Goal: Task Accomplishment & Management: Manage account settings

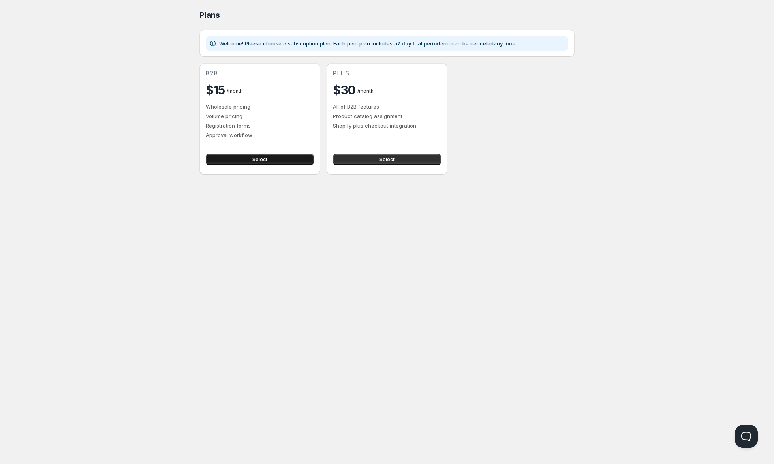
click at [263, 161] on span "Select" at bounding box center [259, 159] width 15 height 6
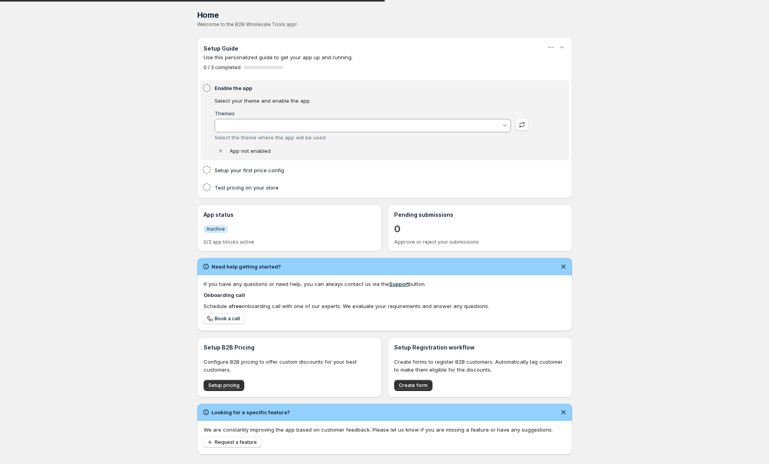
type input "[PERSON_NAME]"
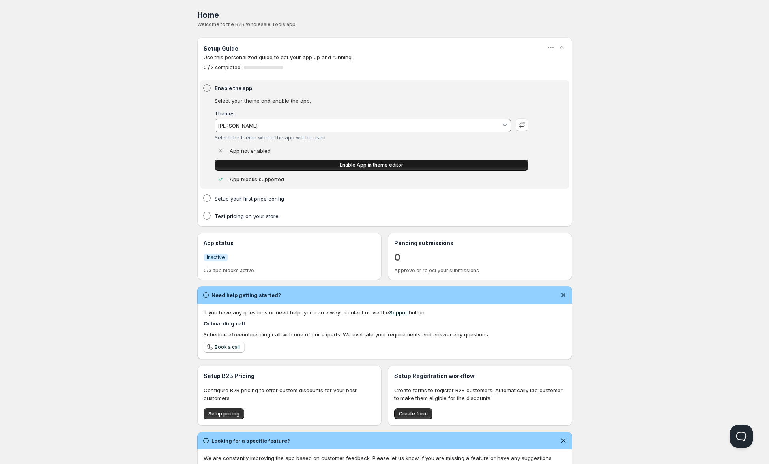
click at [303, 162] on link "Enable App in theme editor" at bounding box center [372, 164] width 314 height 11
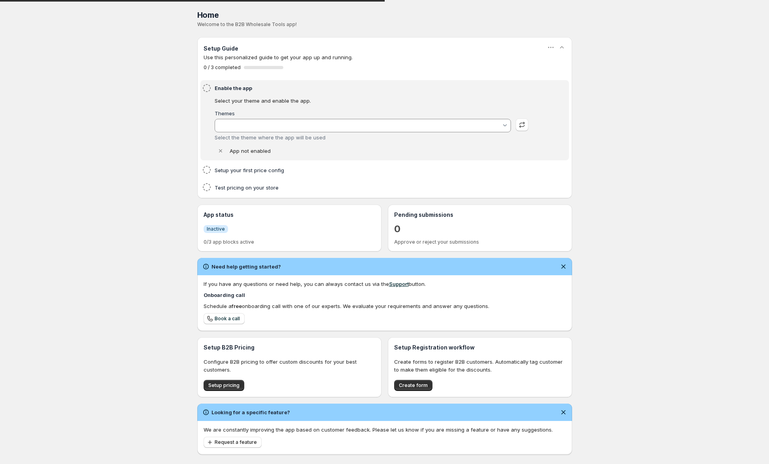
type input "[PERSON_NAME]"
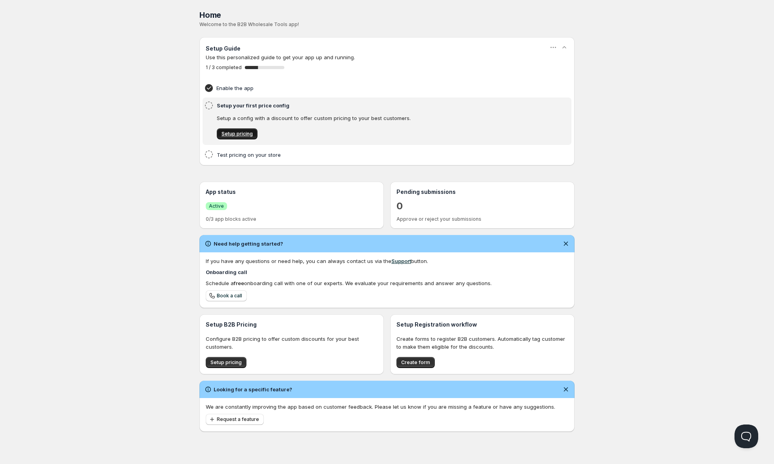
click at [231, 133] on span "Setup pricing" at bounding box center [236, 134] width 31 height 6
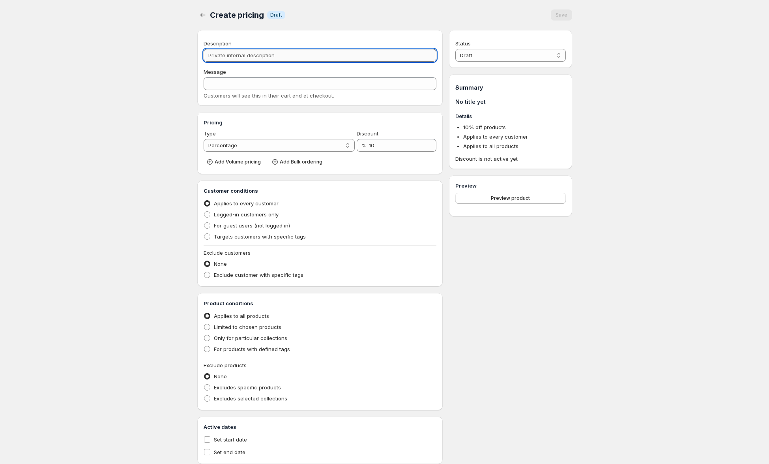
click at [241, 58] on input "Description" at bounding box center [320, 55] width 233 height 13
type input "L"
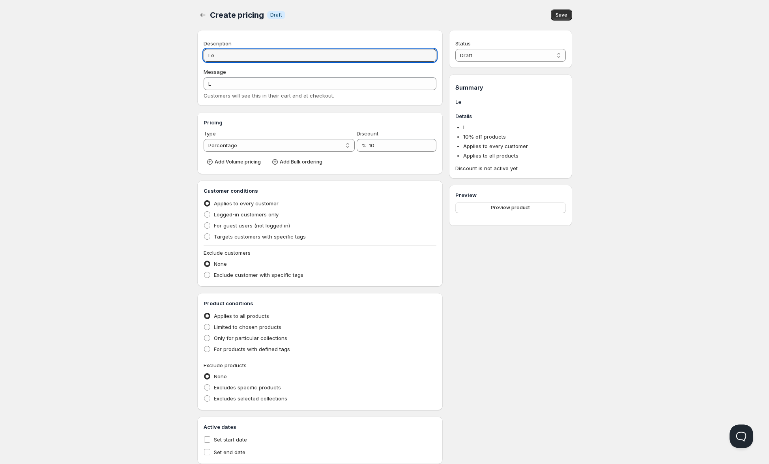
type input "Lev"
type input "LEV"
type input "Le"
type input "LE"
type input "L"
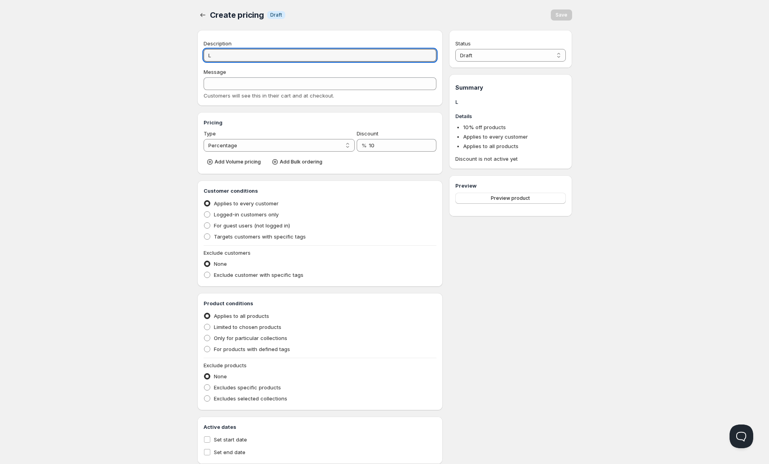
type input "L1"
type input "L1 Di"
type input "L1_DI"
type input "L1"
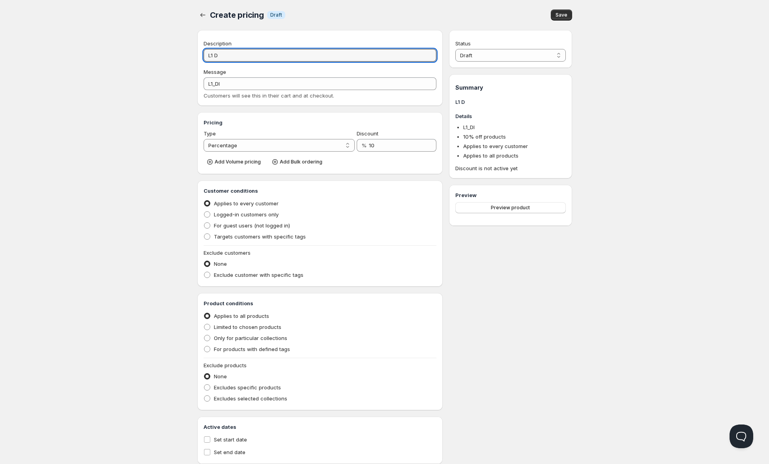
type input "L1"
type input "L1 di"
type input "L1_DI"
type input "L1 disc"
type input "L1_DISC"
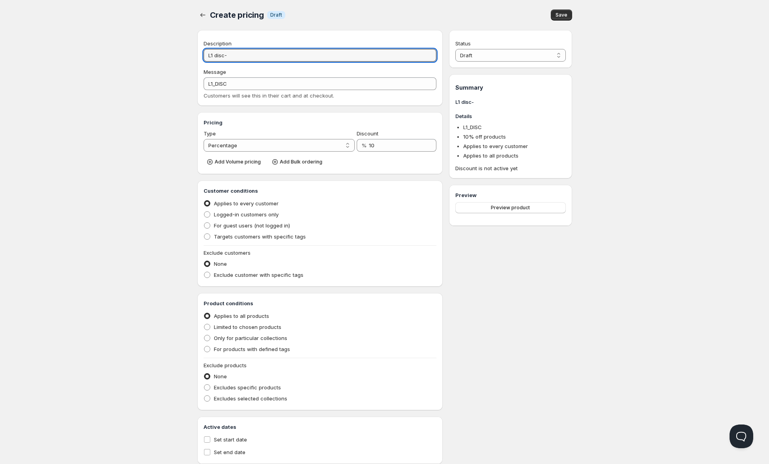
type input "L1 disc-A"
type input "L1_DISC-A"
type input "L1 disc-A"
click at [144, 97] on div "Home Pricing Price lists Forms Submissions Settings Features Plans Create prici…" at bounding box center [384, 241] width 769 height 483
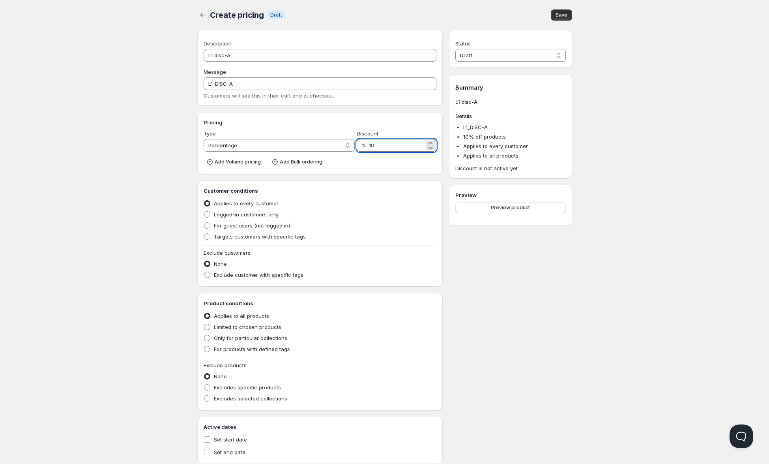
click at [375, 143] on input "10" at bounding box center [397, 145] width 56 height 13
click at [298, 161] on span "Add Bulk ordering" at bounding box center [301, 162] width 43 height 6
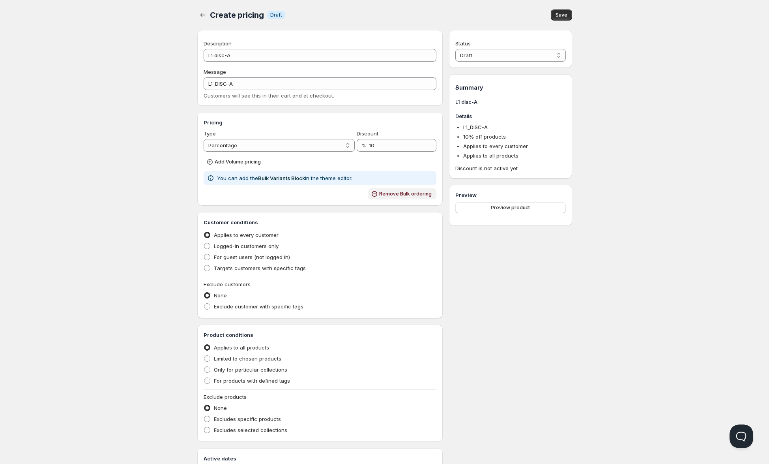
click at [389, 194] on span "Remove Bulk ordering" at bounding box center [405, 194] width 52 height 6
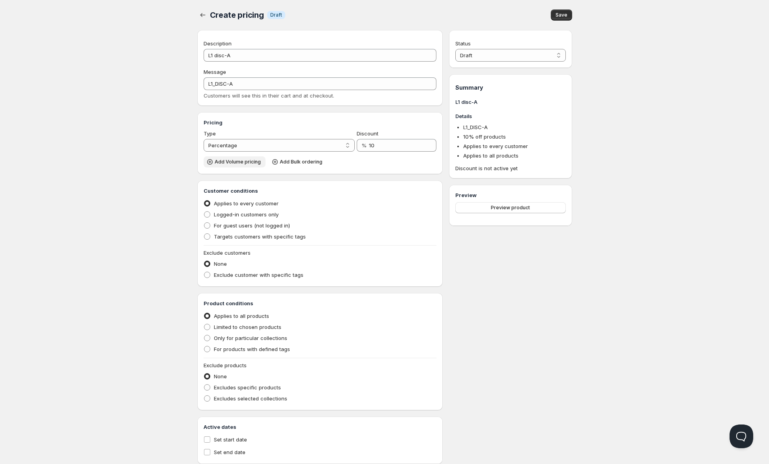
click at [238, 164] on span "Add Volume pricing" at bounding box center [238, 162] width 46 height 6
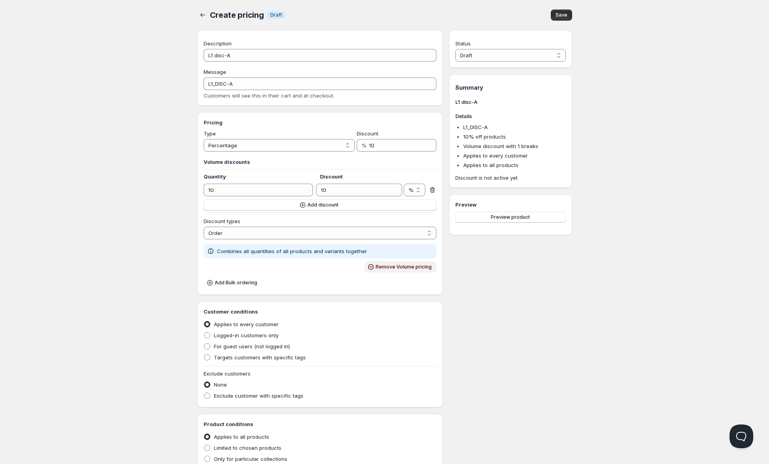
click at [411, 269] on span "Remove Volume pricing" at bounding box center [404, 267] width 56 height 6
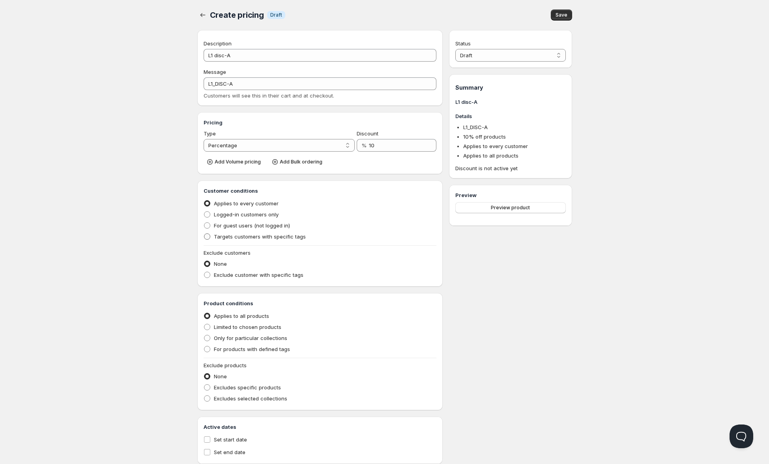
click at [247, 235] on span "Targets customers with specific tags" at bounding box center [260, 236] width 92 height 6
click at [204, 234] on input "Targets customers with specific tags" at bounding box center [204, 233] width 0 height 0
radio input "true"
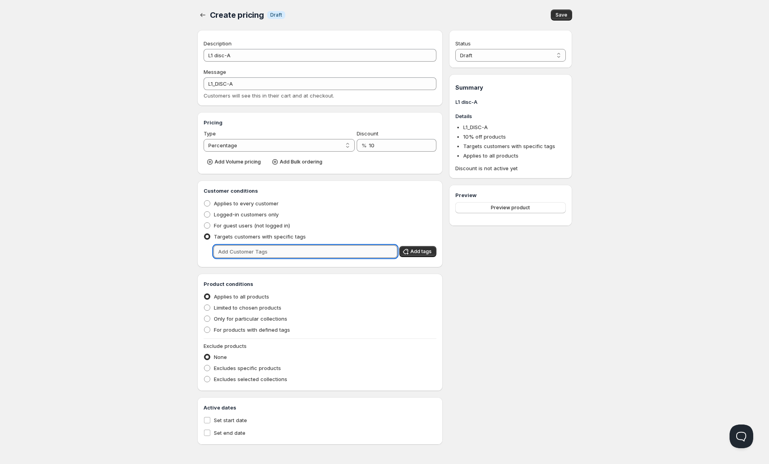
click at [259, 250] on input "text" at bounding box center [306, 251] width 184 height 13
type input "L1"
click at [417, 252] on span "Add tags" at bounding box center [420, 251] width 21 height 6
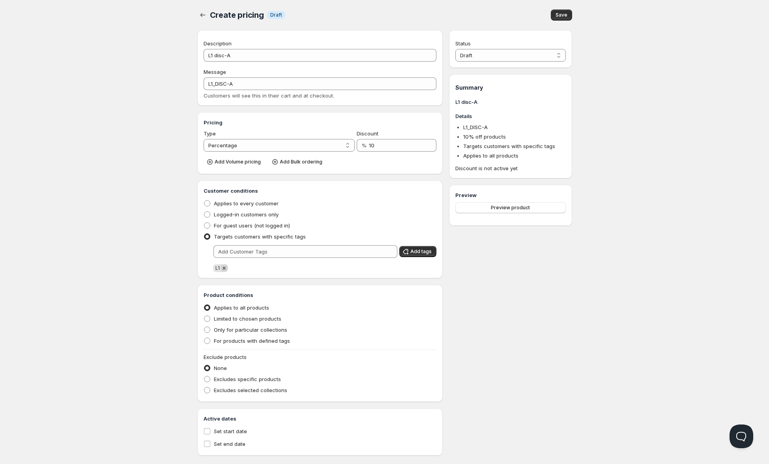
click at [223, 269] on icon "Remove L1" at bounding box center [224, 267] width 3 height 3
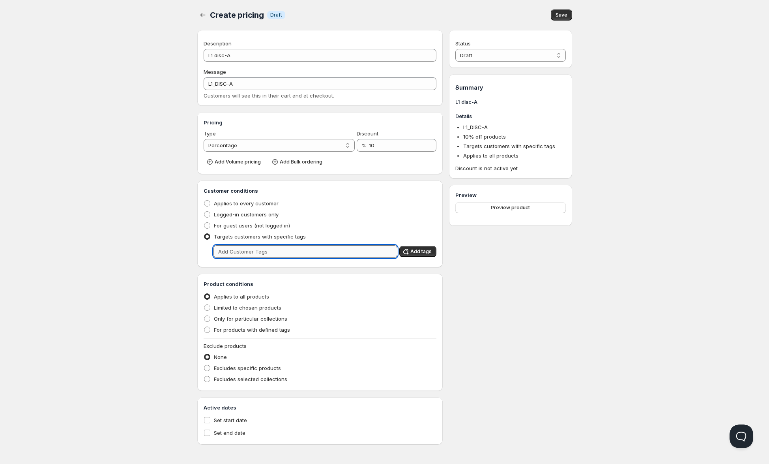
click at [234, 252] on input "text" at bounding box center [306, 251] width 184 height 13
type input "CL1"
click at [418, 254] on span "Add tags" at bounding box center [420, 251] width 21 height 6
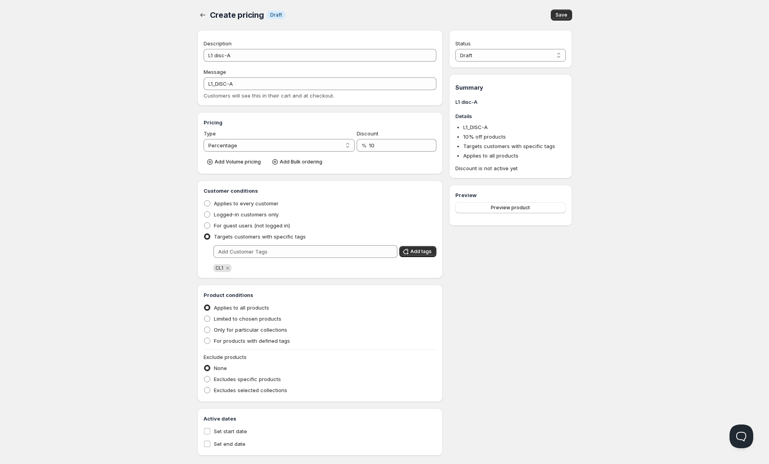
click at [500, 277] on div "Status Draft Active Draft Summary L1 disc-A Details L1_DISC-A 10 % off products…" at bounding box center [510, 242] width 123 height 425
click at [236, 318] on span "Limited to chosen products" at bounding box center [247, 318] width 67 height 6
click at [204, 316] on input "Limited to chosen products" at bounding box center [204, 315] width 0 height 0
radio input "true"
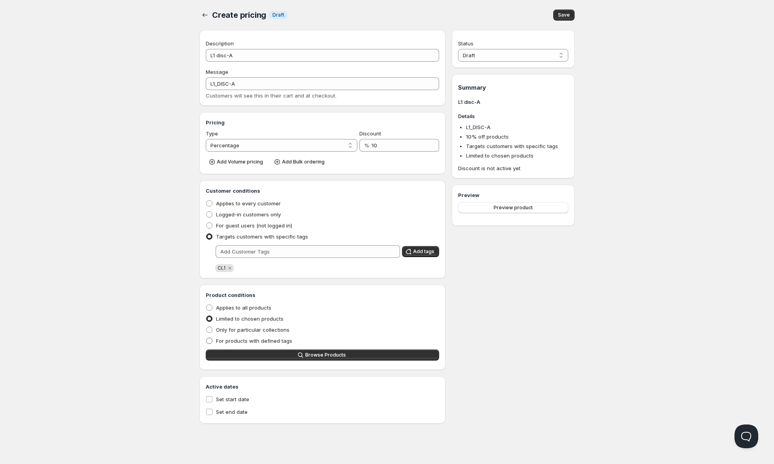
click at [238, 339] on span "For products with defined tags" at bounding box center [254, 340] width 76 height 6
click at [206, 338] on input "For products with defined tags" at bounding box center [206, 337] width 0 height 0
radio input "true"
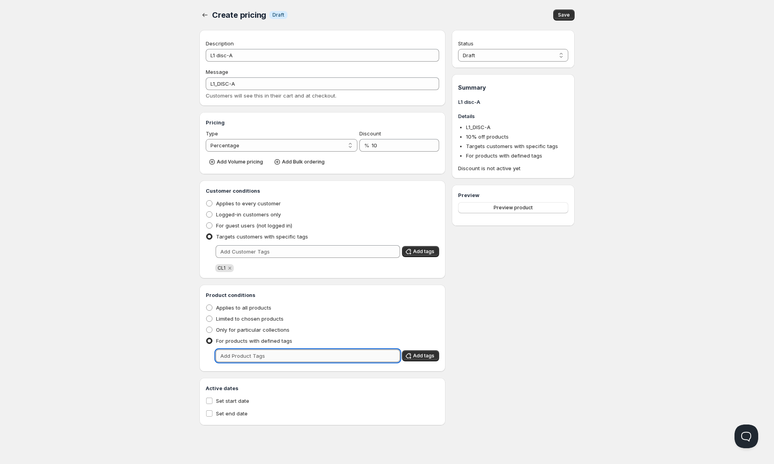
click at [248, 351] on input "text" at bounding box center [308, 355] width 184 height 13
type input "disc-D"
click at [575, 323] on div "Create pricing. This page is ready Create pricing Info Draft Save Description L…" at bounding box center [387, 212] width 394 height 425
click at [342, 353] on input "disc-D" at bounding box center [301, 355] width 170 height 13
click at [420, 360] on button "Add tags" at bounding box center [420, 355] width 37 height 11
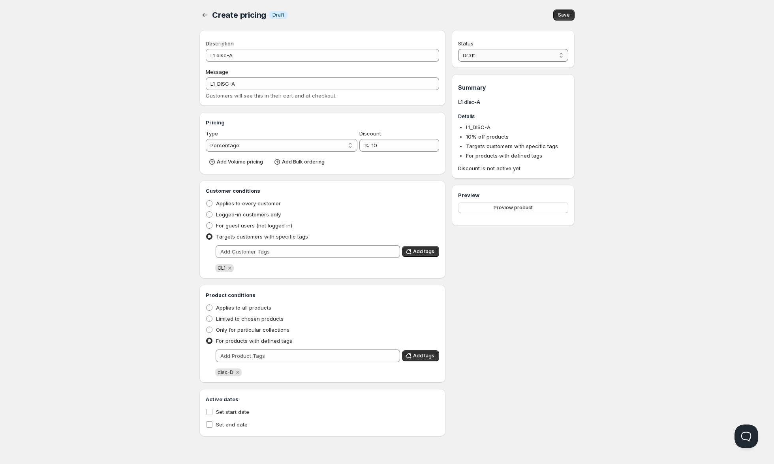
select select "1"
click at [564, 13] on span "Save" at bounding box center [564, 15] width 12 height 6
click at [517, 197] on span "Preview product" at bounding box center [512, 196] width 39 height 6
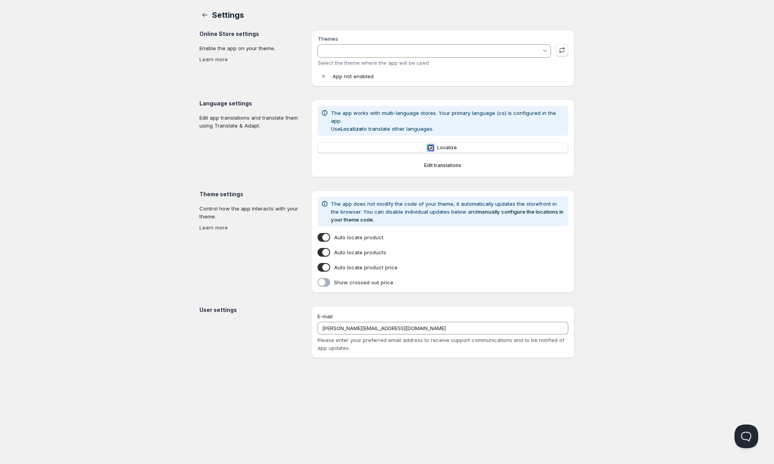
type input "[PERSON_NAME]"
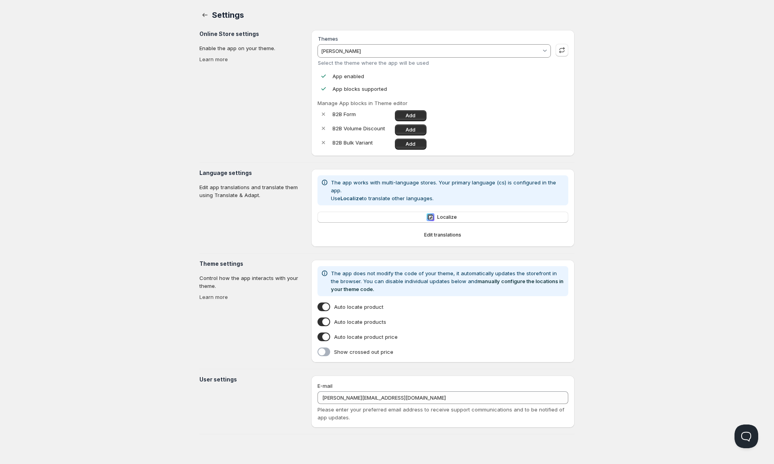
click at [324, 347] on span at bounding box center [323, 351] width 13 height 9
click at [319, 353] on input "Show crossed out price" at bounding box center [319, 353] width 0 height 0
click at [206, 11] on button "button" at bounding box center [204, 14] width 11 height 11
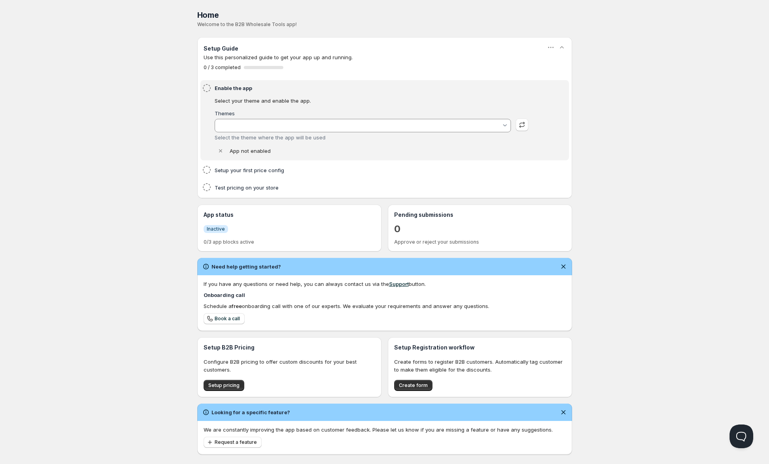
type input "[PERSON_NAME]"
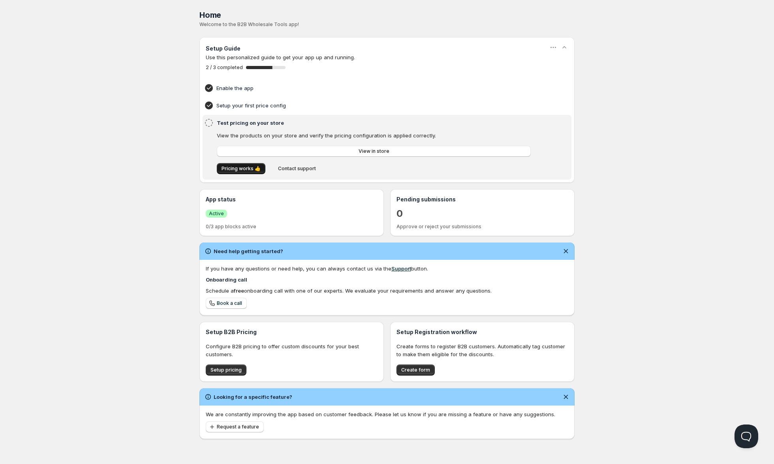
click at [232, 169] on span "Pricing works 👍" at bounding box center [240, 168] width 39 height 6
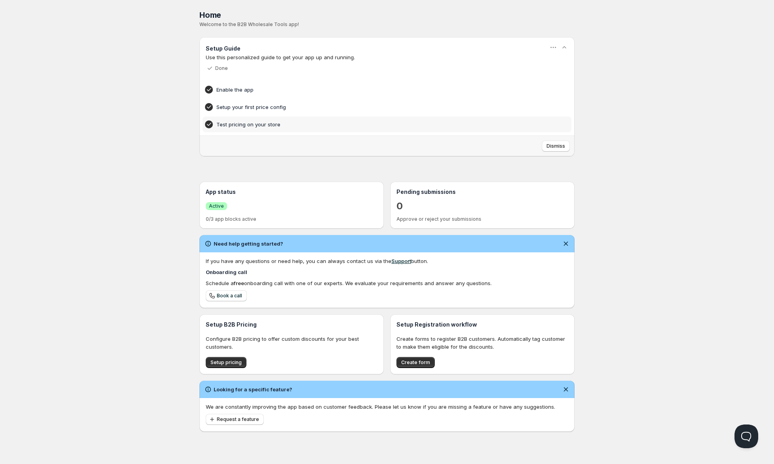
click at [124, 193] on div "Home Pricing Price lists Forms Submissions Settings Features Plans Home. This p…" at bounding box center [387, 232] width 774 height 464
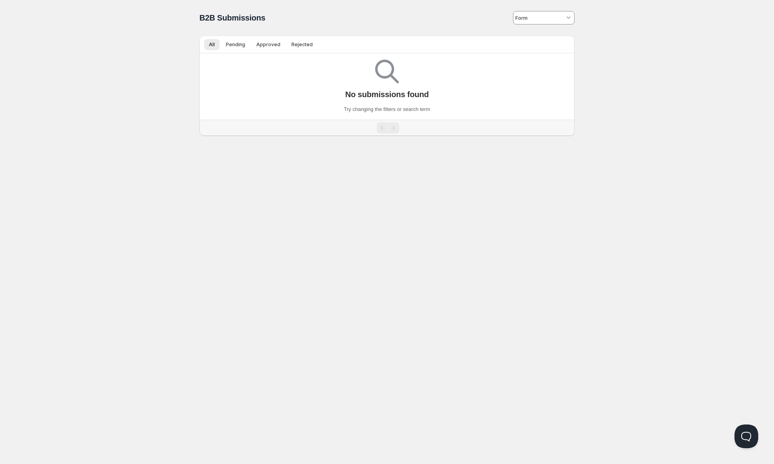
click at [404, 109] on p "Try changing the filters or search term" at bounding box center [387, 109] width 86 height 8
click at [245, 17] on span "B2B Submissions" at bounding box center [232, 17] width 66 height 9
click at [246, 17] on span "B2B Submissions" at bounding box center [232, 17] width 66 height 9
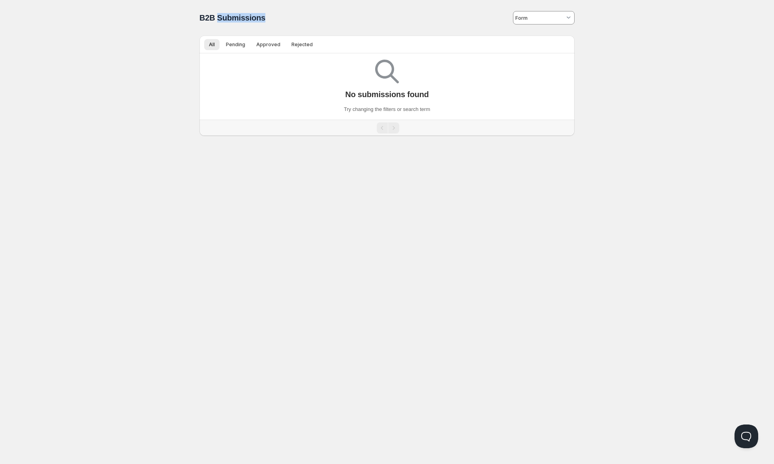
click at [247, 17] on span "B2B Submissions" at bounding box center [232, 17] width 66 height 9
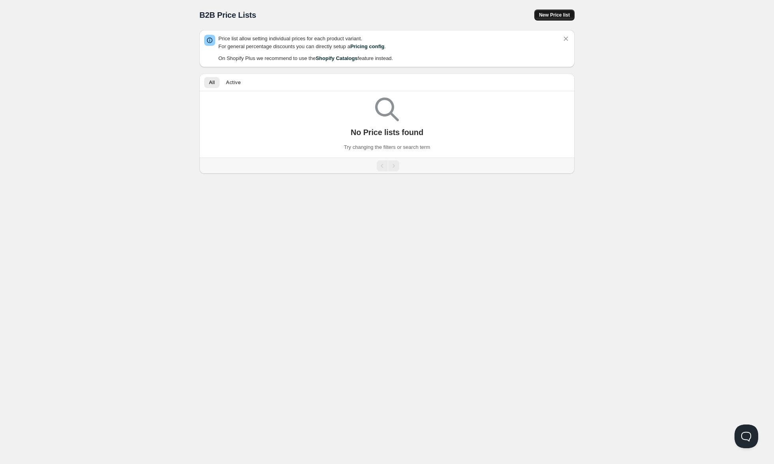
click at [563, 12] on span "New Price list" at bounding box center [554, 15] width 31 height 6
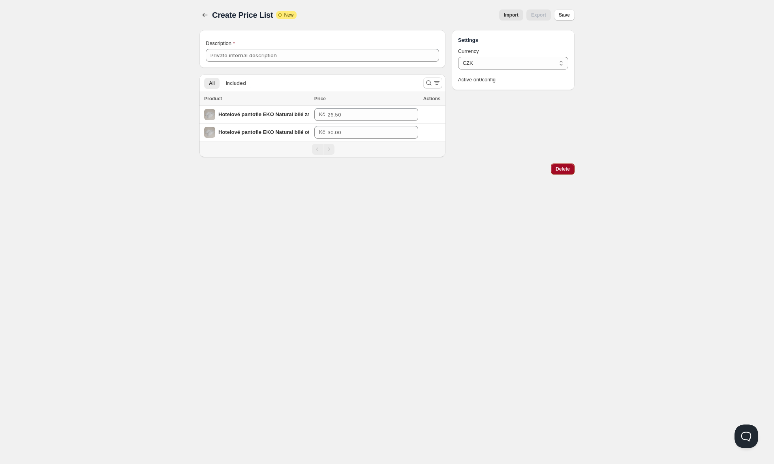
click at [568, 172] on span "Delete" at bounding box center [562, 169] width 14 height 6
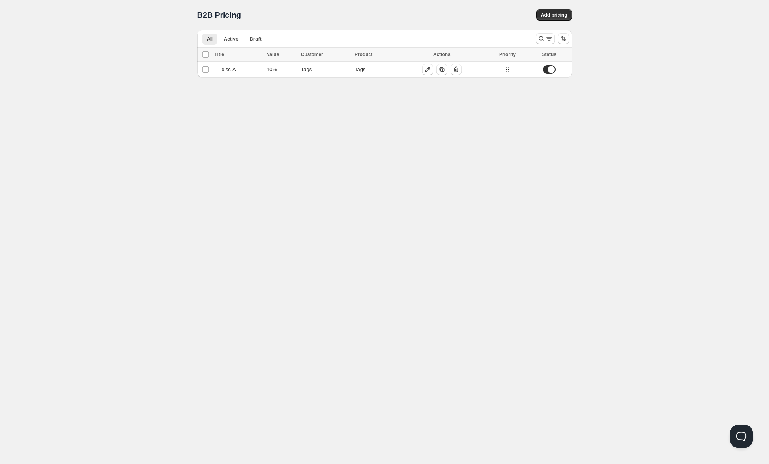
click at [100, 105] on div "Home Pricing Price lists Forms Submissions Settings Features Plans B2B Pricing.…" at bounding box center [384, 232] width 769 height 464
click at [428, 68] on icon "button" at bounding box center [428, 70] width 8 height 8
